Goal: Transaction & Acquisition: Download file/media

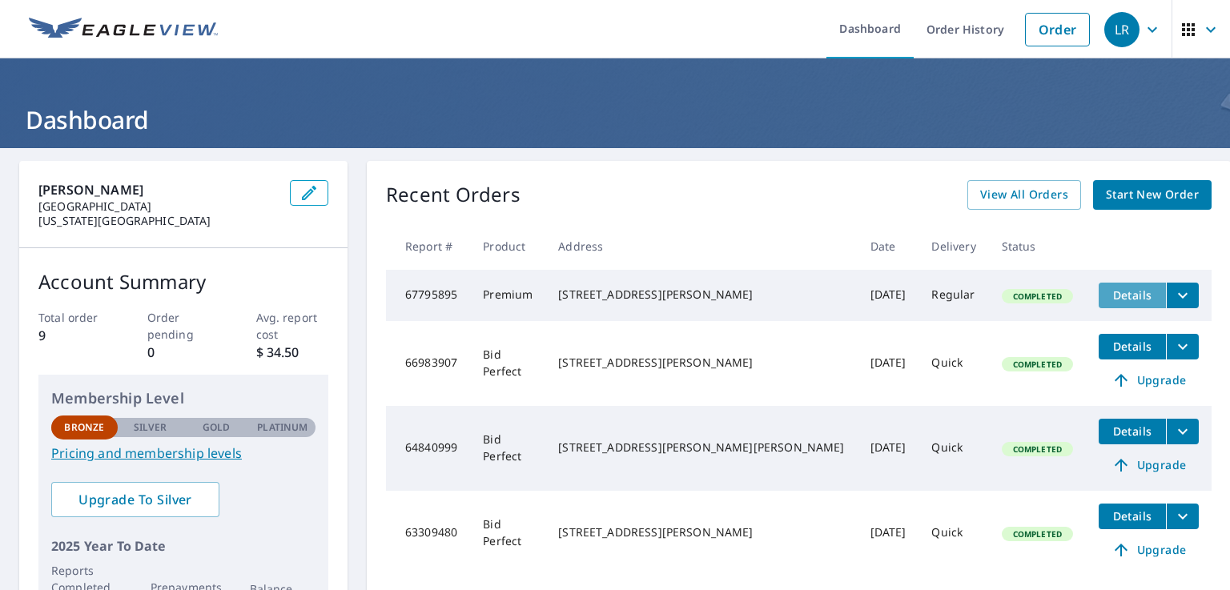
click at [635, 294] on span "Details" at bounding box center [1132, 294] width 48 height 15
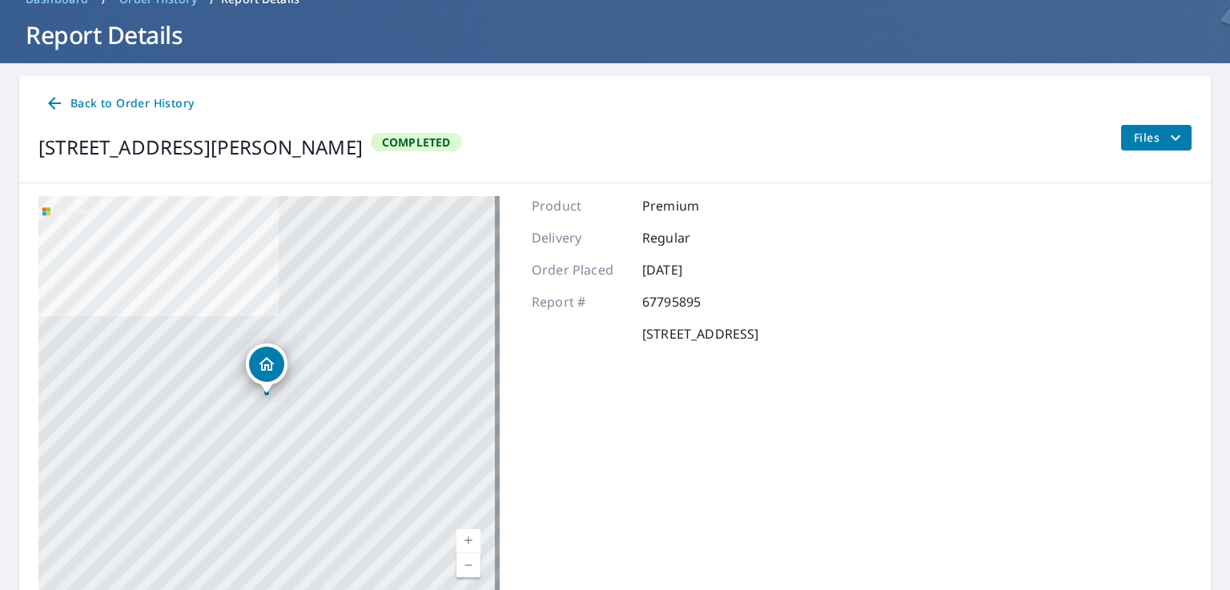
scroll to position [157, 0]
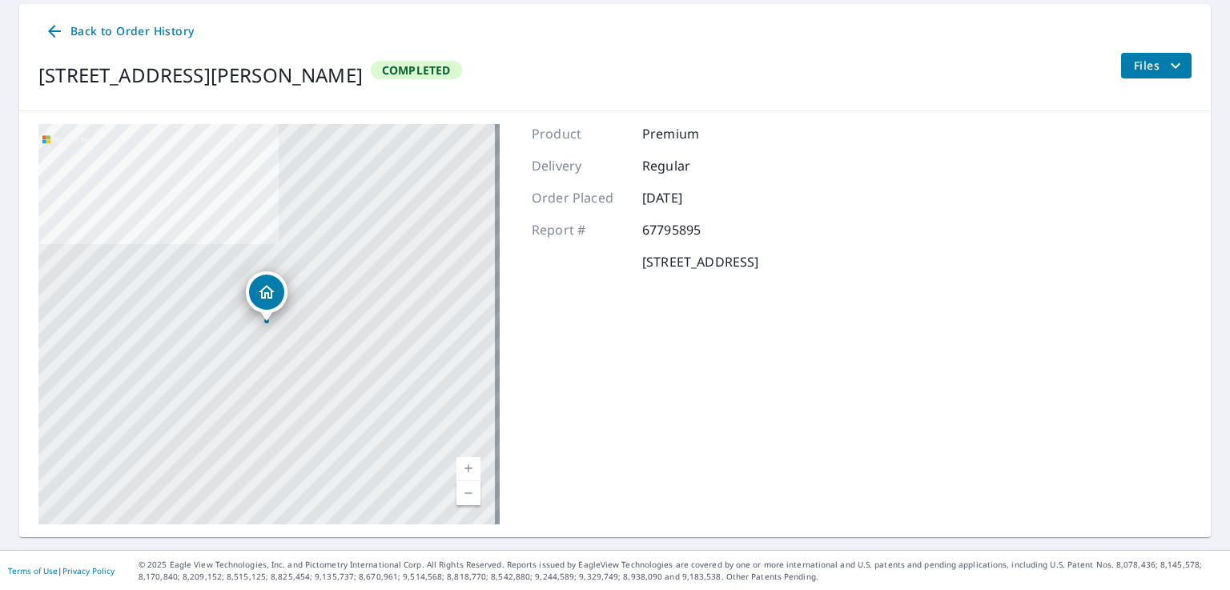
click at [270, 293] on icon "Dropped pin, building 1, Residential property, 7939 Quail Meadow Dr Houston, TX…" at bounding box center [266, 292] width 19 height 19
click at [270, 293] on div "[STREET_ADDRESS][PERSON_NAME]" at bounding box center [284, 292] width 117 height 27
click at [635, 69] on span "Files" at bounding box center [1159, 65] width 51 height 19
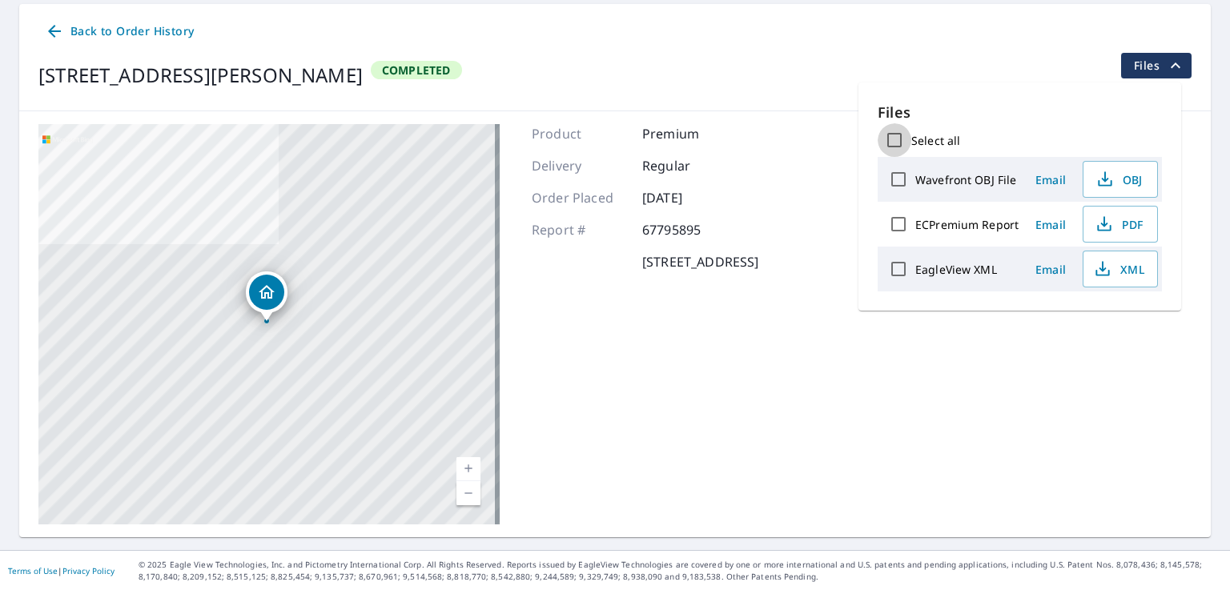
click at [635, 141] on input "Select all" at bounding box center [895, 140] width 34 height 34
checkbox input "true"
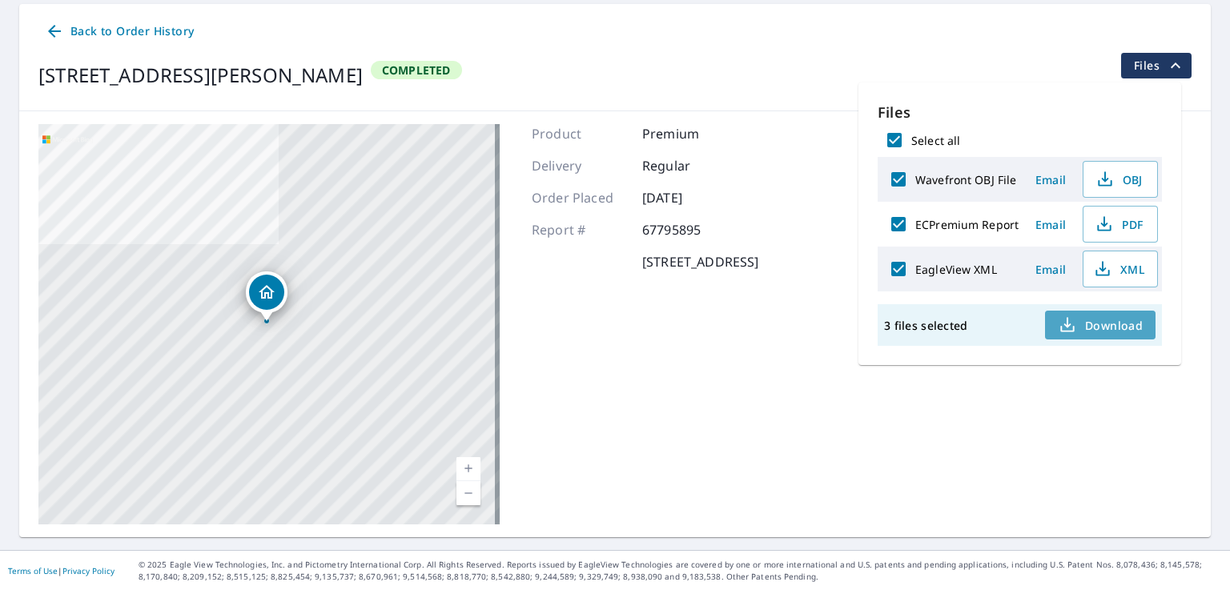
click at [635, 321] on span "Download" at bounding box center [1100, 324] width 85 height 19
click at [635, 64] on icon "filesDropdownBtn-67795895" at bounding box center [1176, 65] width 10 height 6
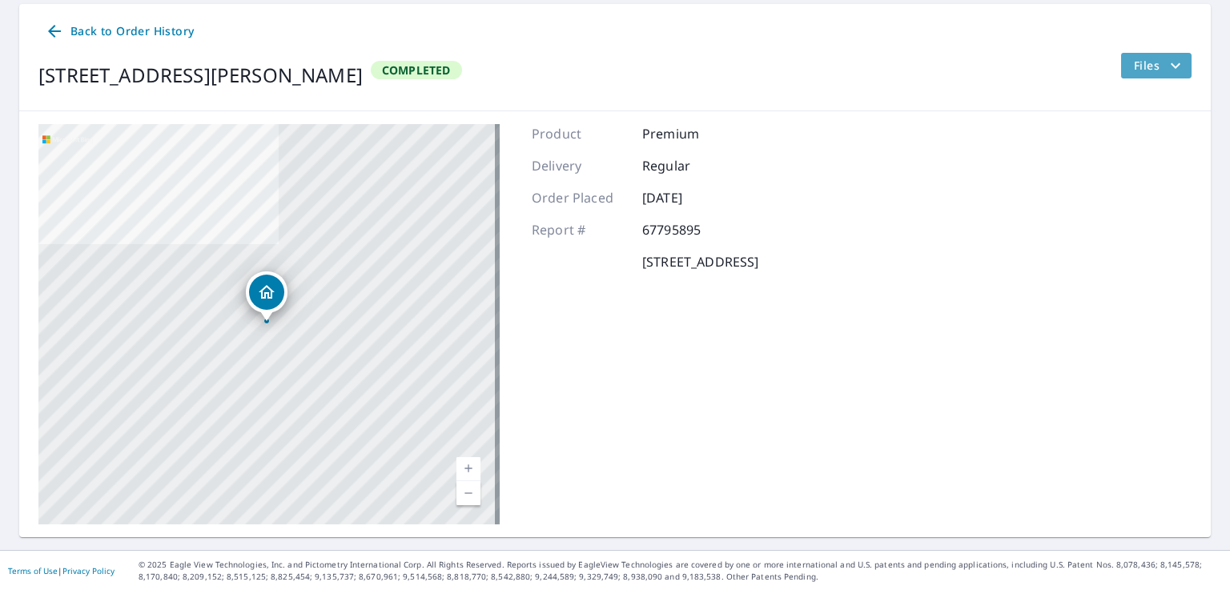
click at [635, 64] on icon "filesDropdownBtn-67795895" at bounding box center [1175, 65] width 19 height 19
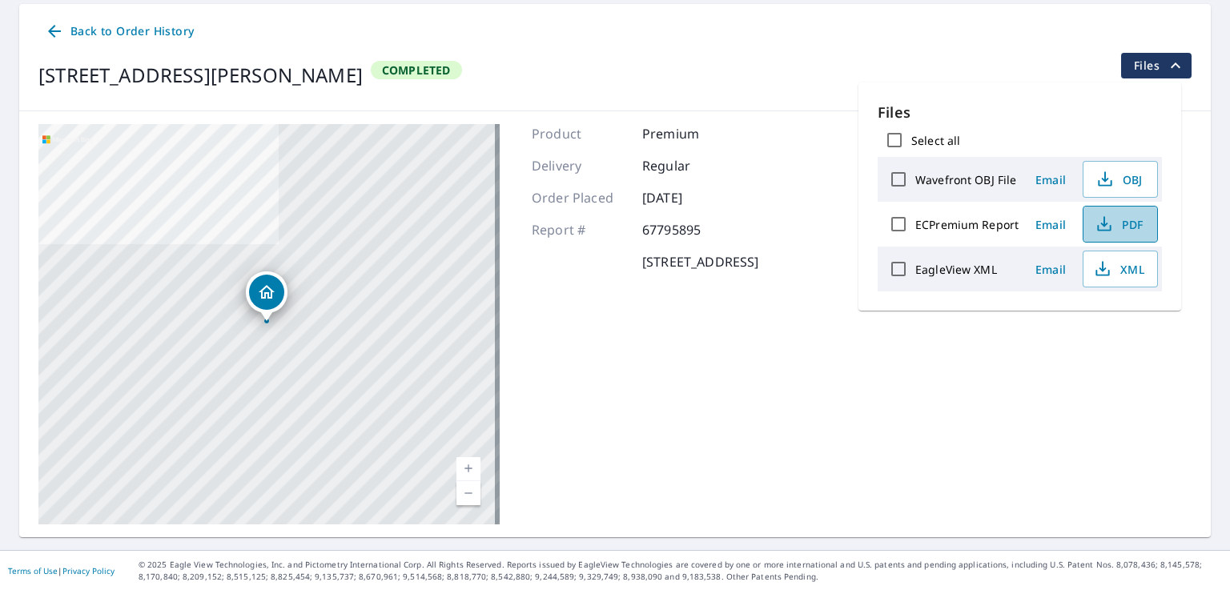
click at [635, 219] on span "PDF" at bounding box center [1118, 224] width 51 height 19
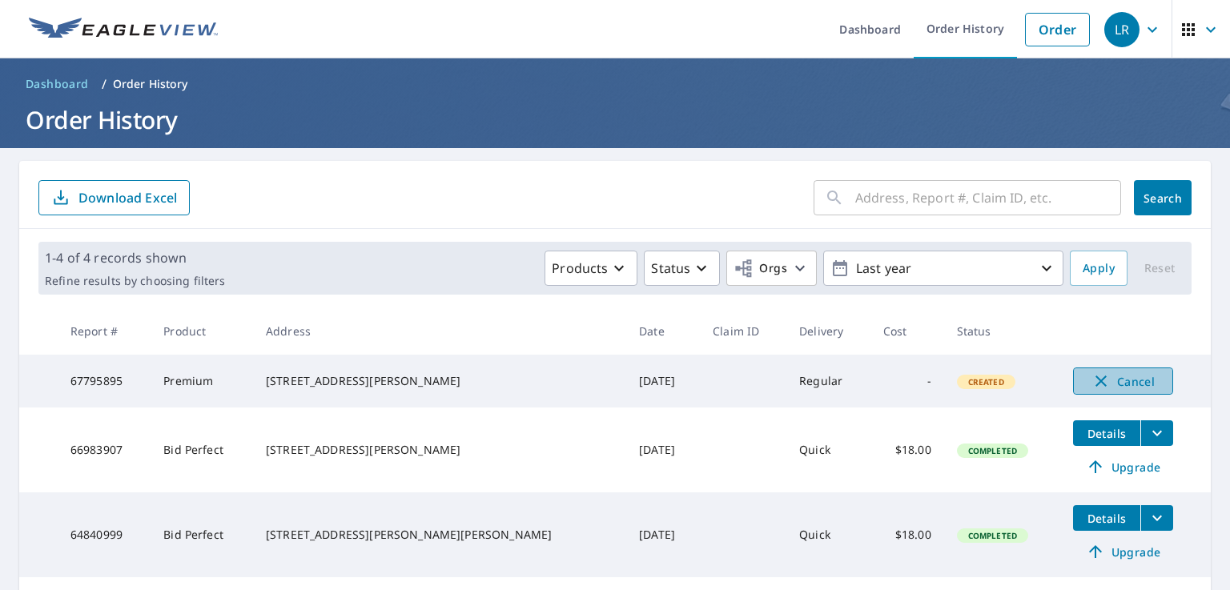
click at [1094, 376] on span "Cancel" at bounding box center [1123, 381] width 66 height 19
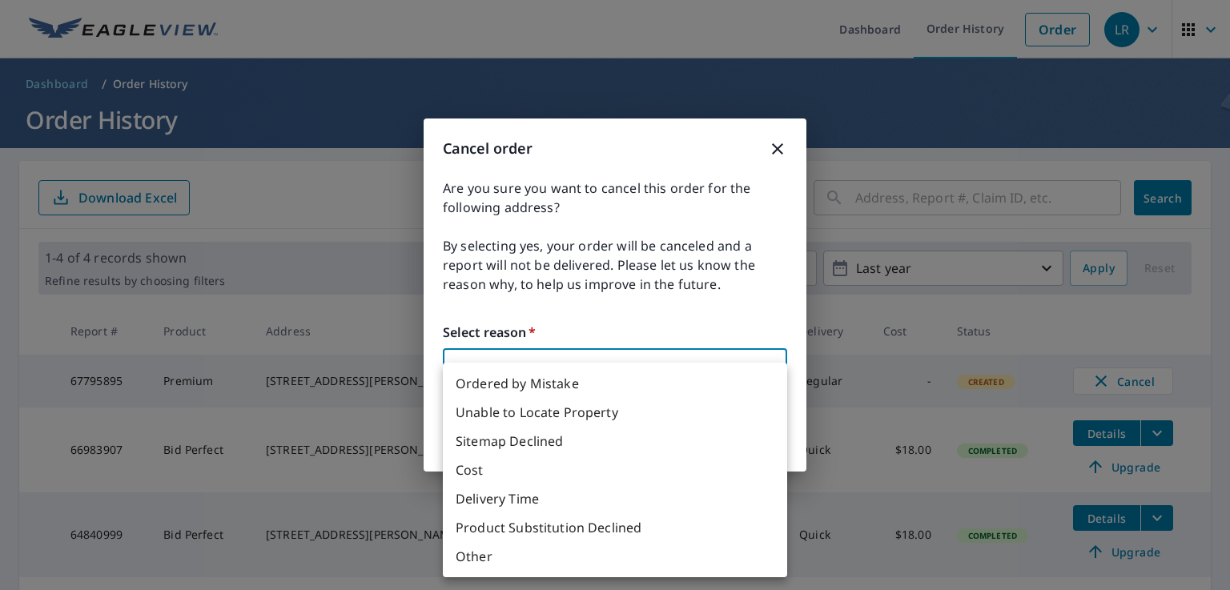
click at [464, 367] on body "LR LR Dashboard Order History Order LR Dashboard / Order History Order History …" at bounding box center [615, 295] width 1230 height 590
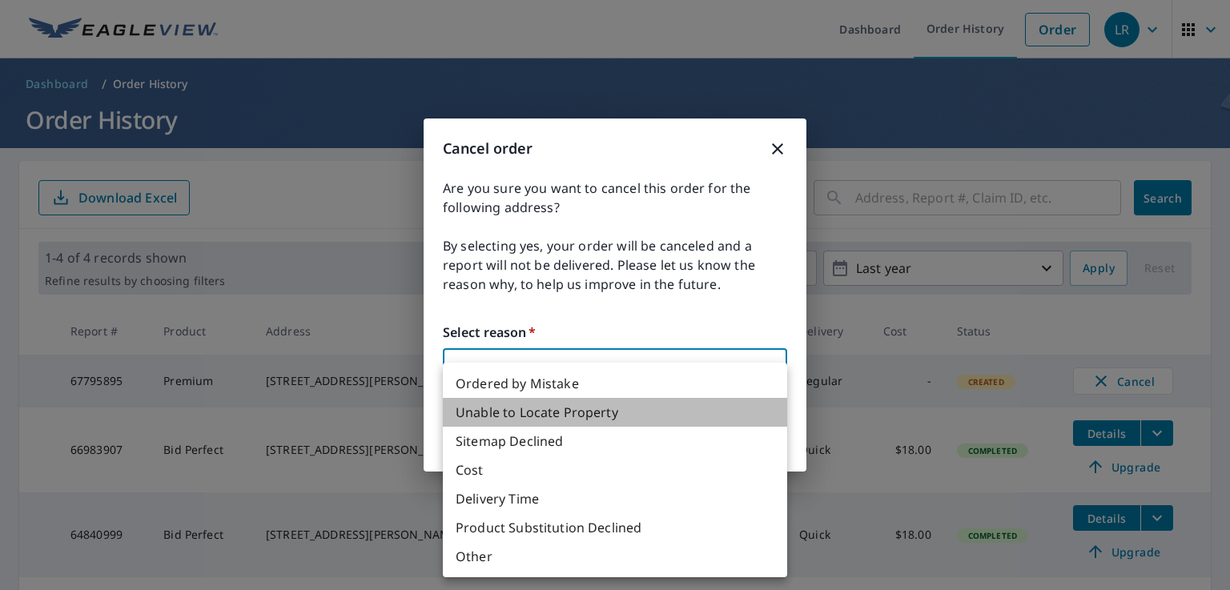
click at [505, 419] on li "Unable to Locate Property" at bounding box center [615, 412] width 344 height 29
type input "31"
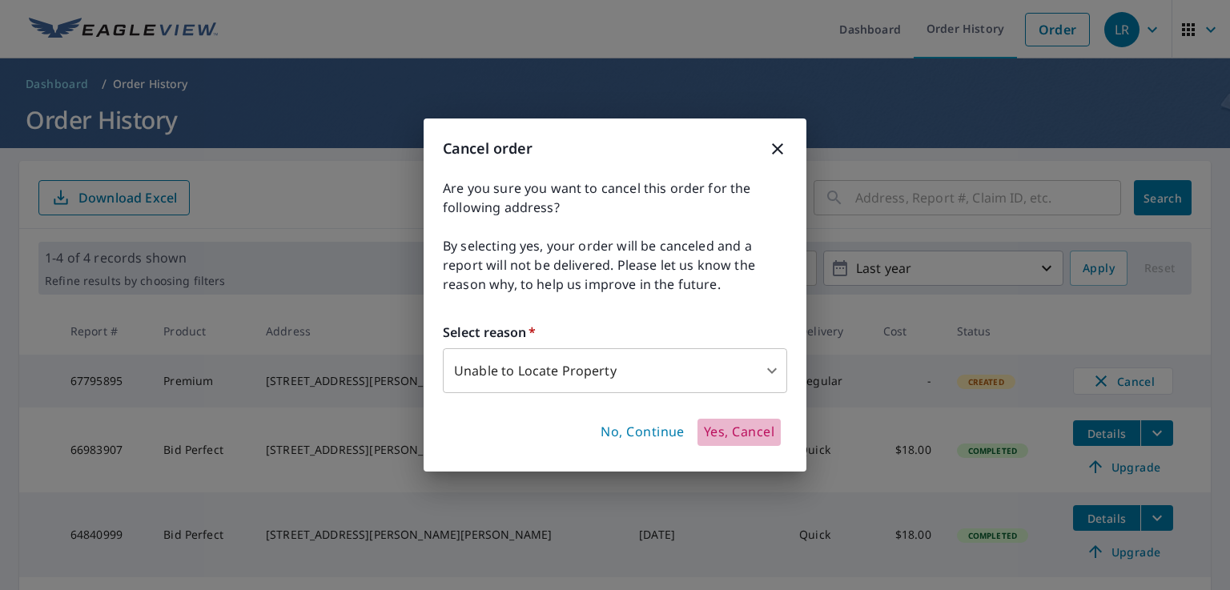
click at [743, 435] on span "Yes, Cancel" at bounding box center [739, 433] width 70 height 18
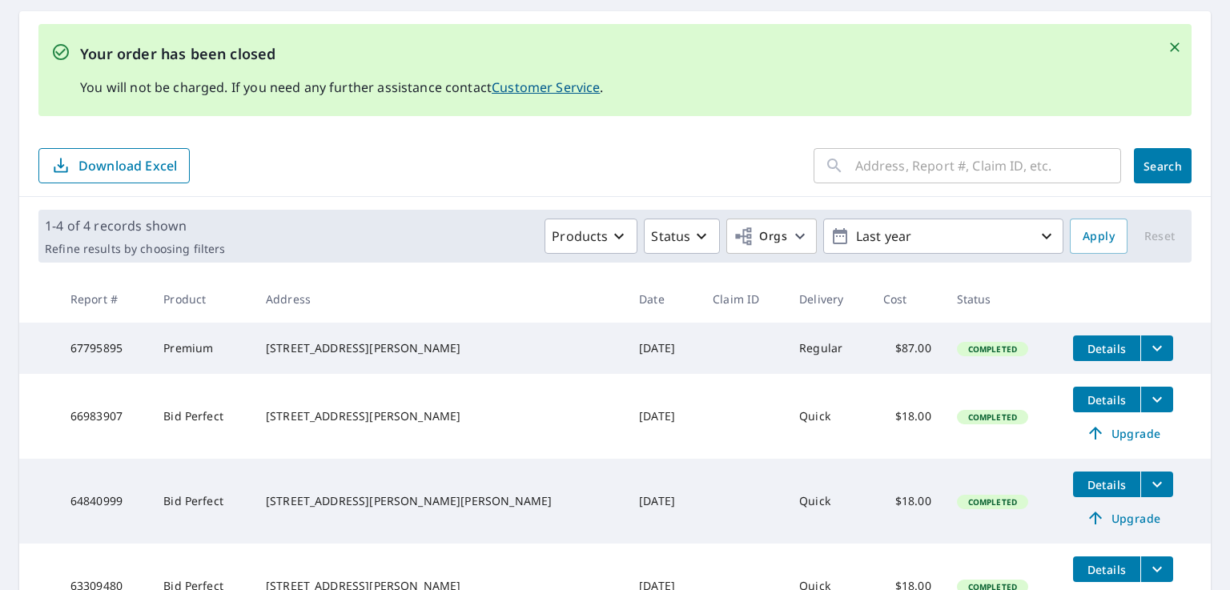
scroll to position [247, 0]
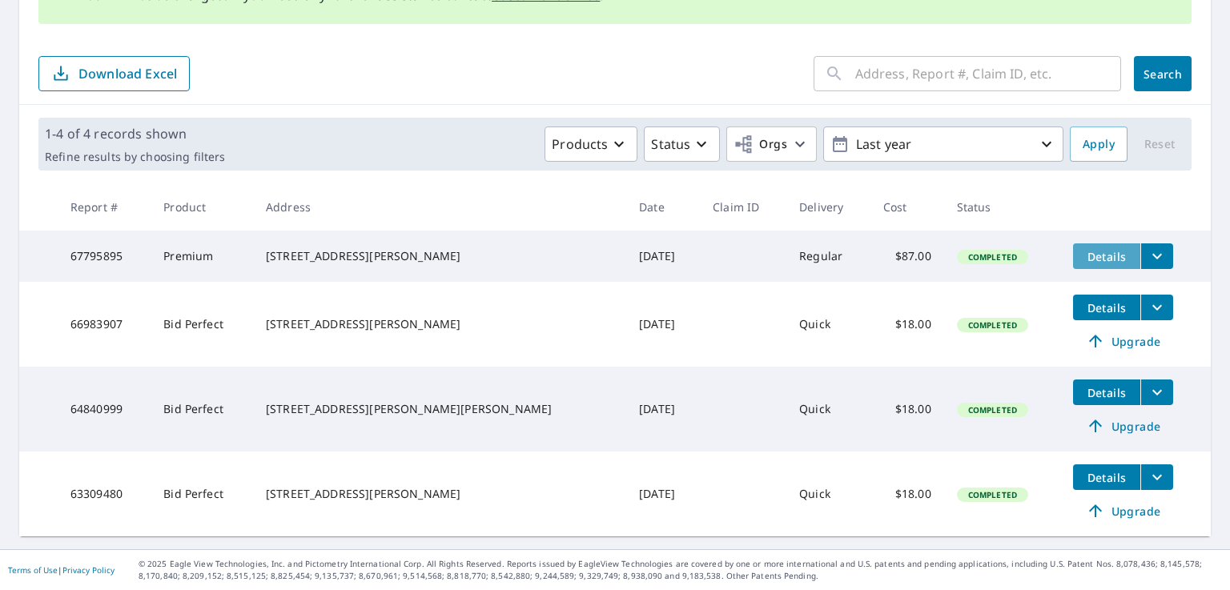
click at [1083, 250] on span "Details" at bounding box center [1107, 256] width 48 height 15
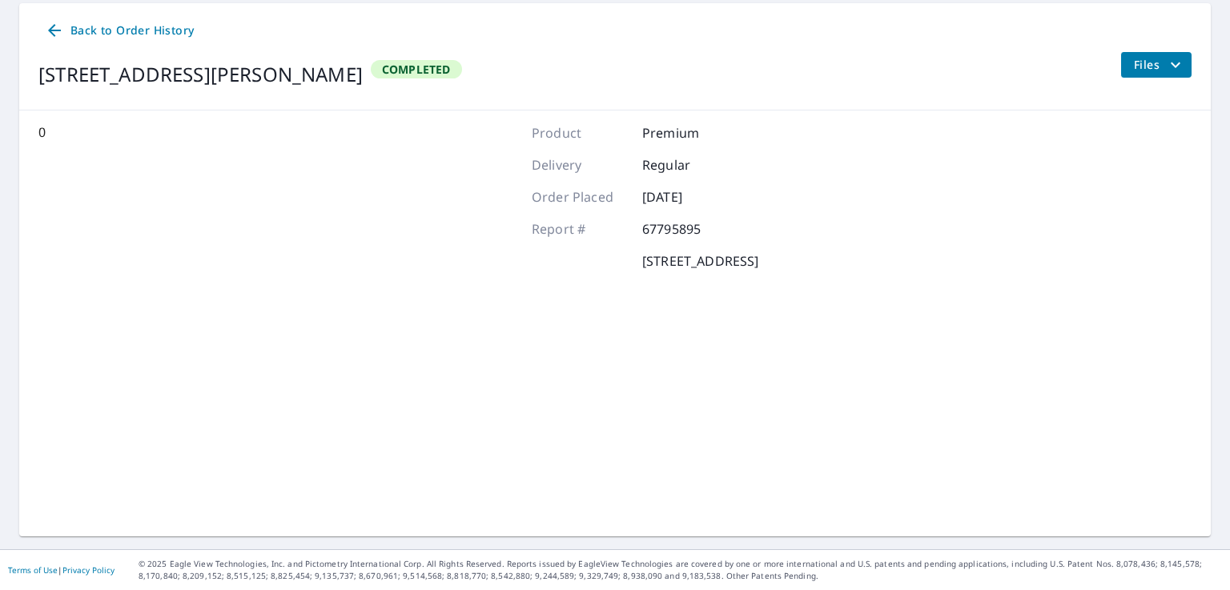
scroll to position [157, 0]
